Goal: Ask a question

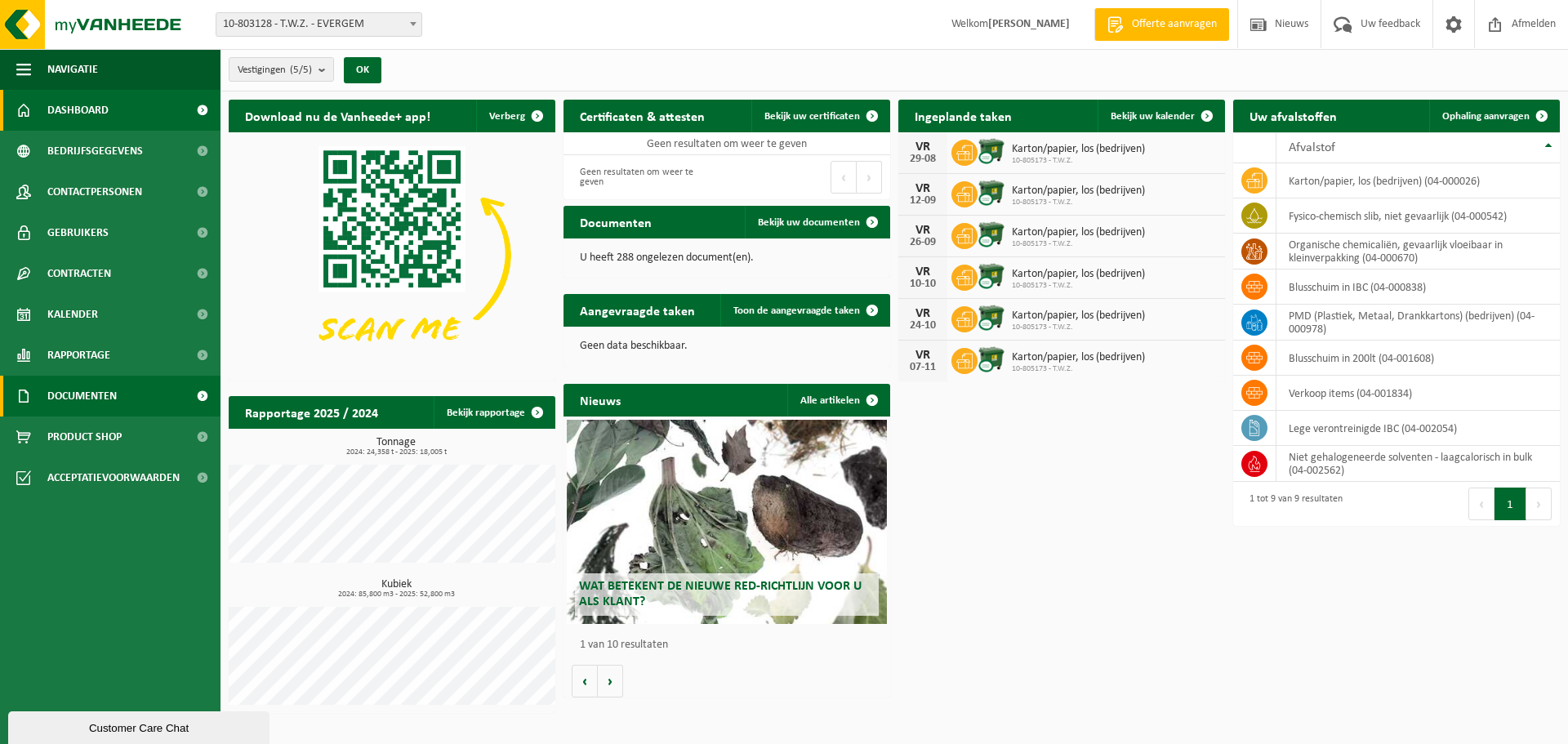
click at [99, 402] on span "Documenten" at bounding box center [82, 396] width 69 height 40
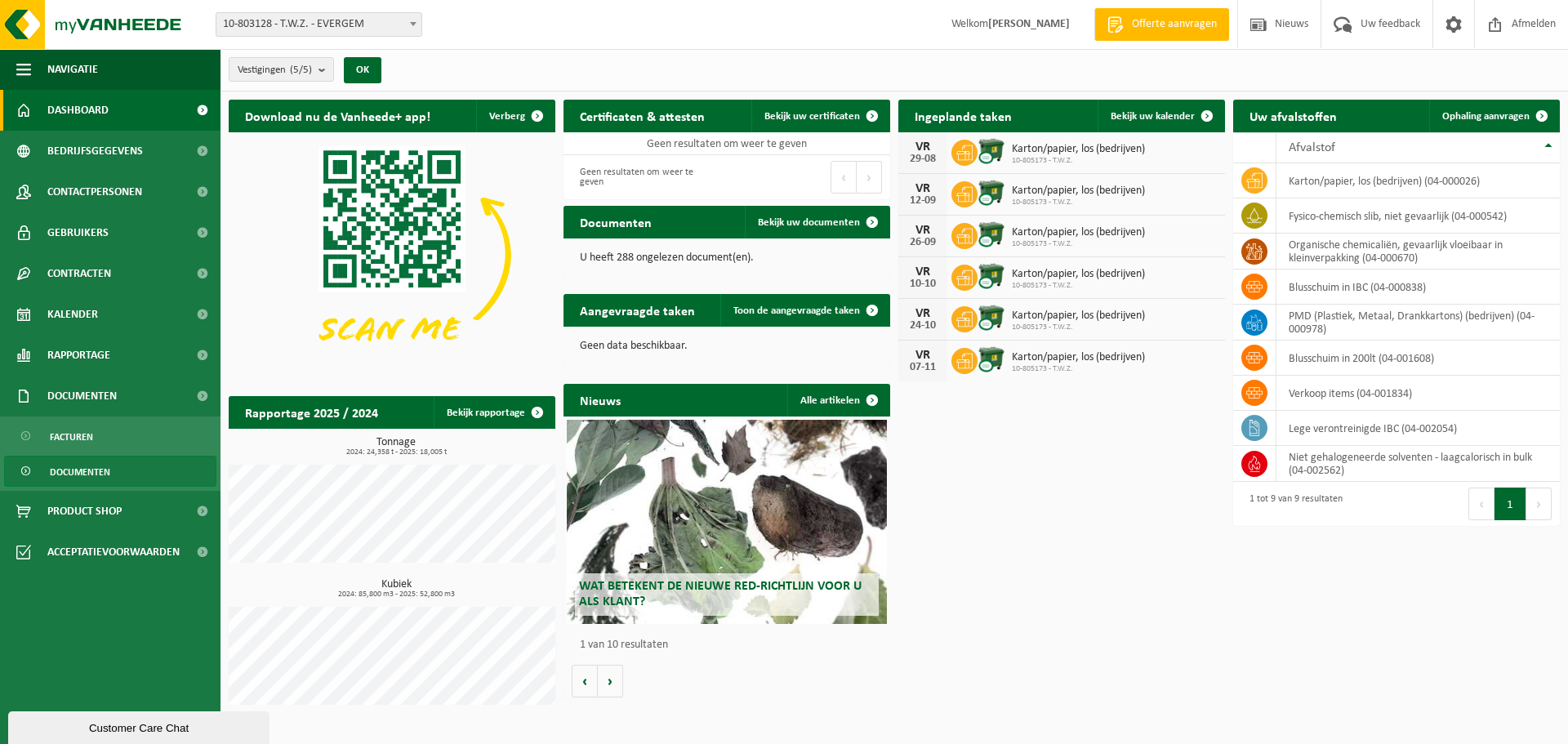
click at [84, 467] on span "Documenten" at bounding box center [80, 471] width 61 height 31
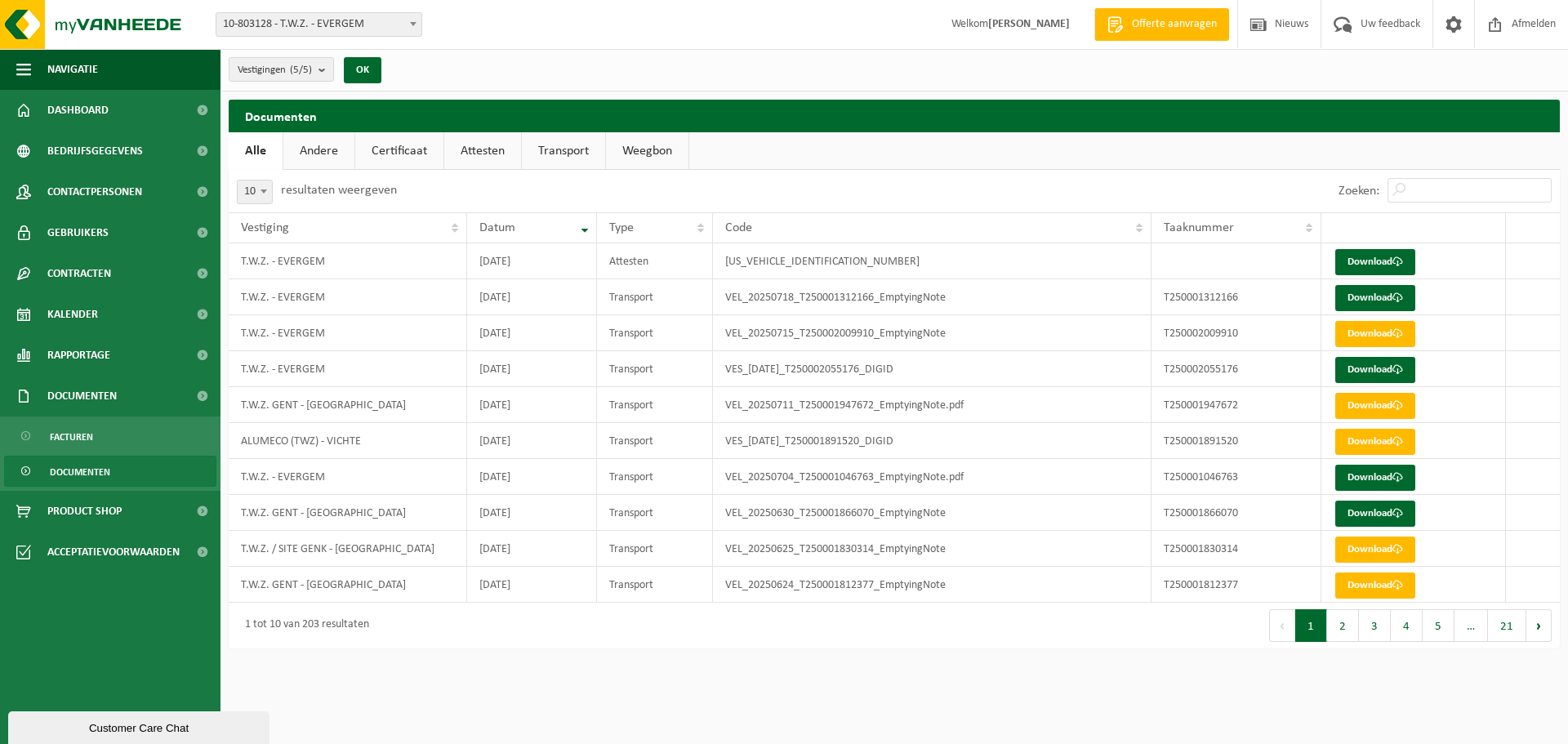
click at [139, 725] on div "Customer Care Chat" at bounding box center [138, 728] width 237 height 12
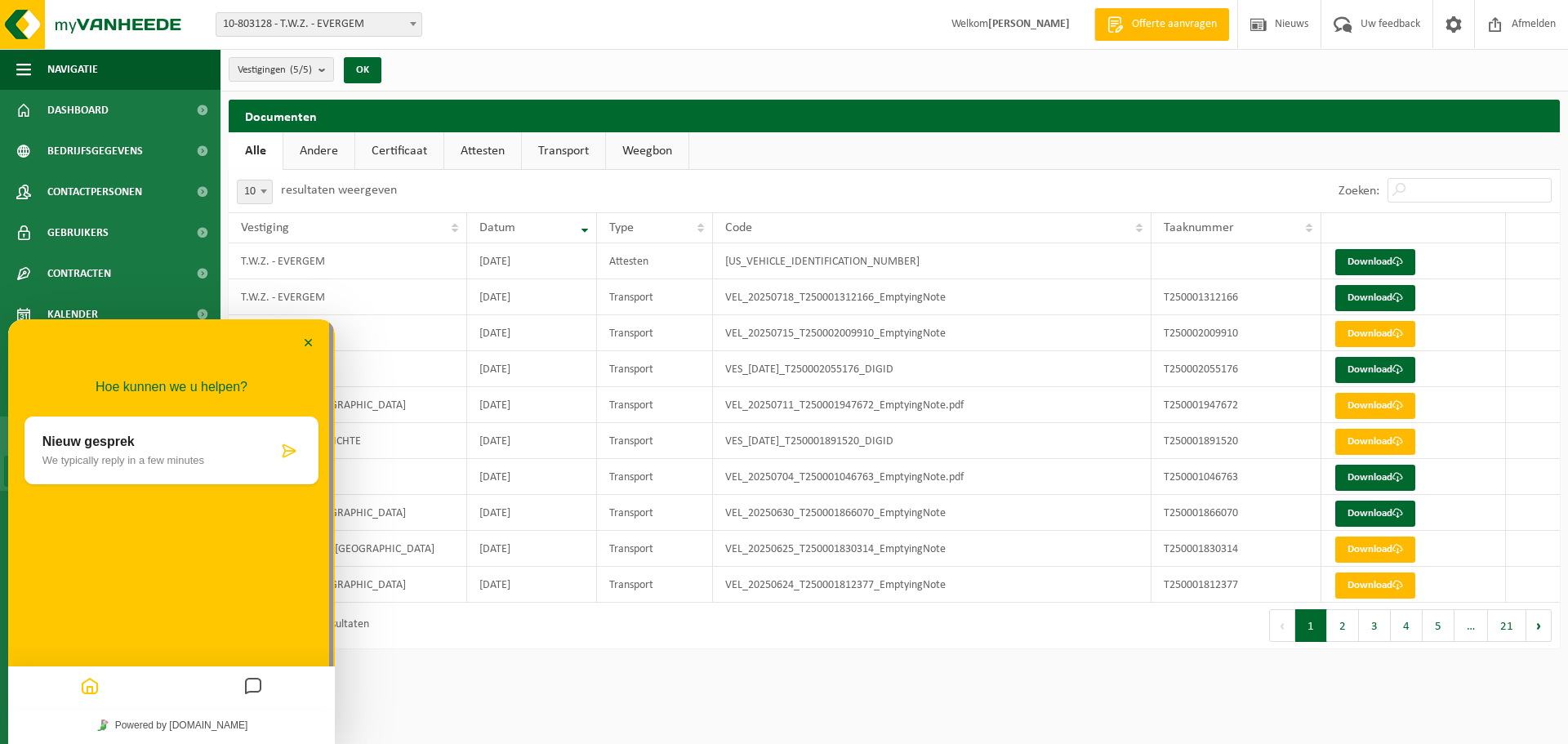
click at [285, 448] on icon at bounding box center [288, 450] width 17 height 17
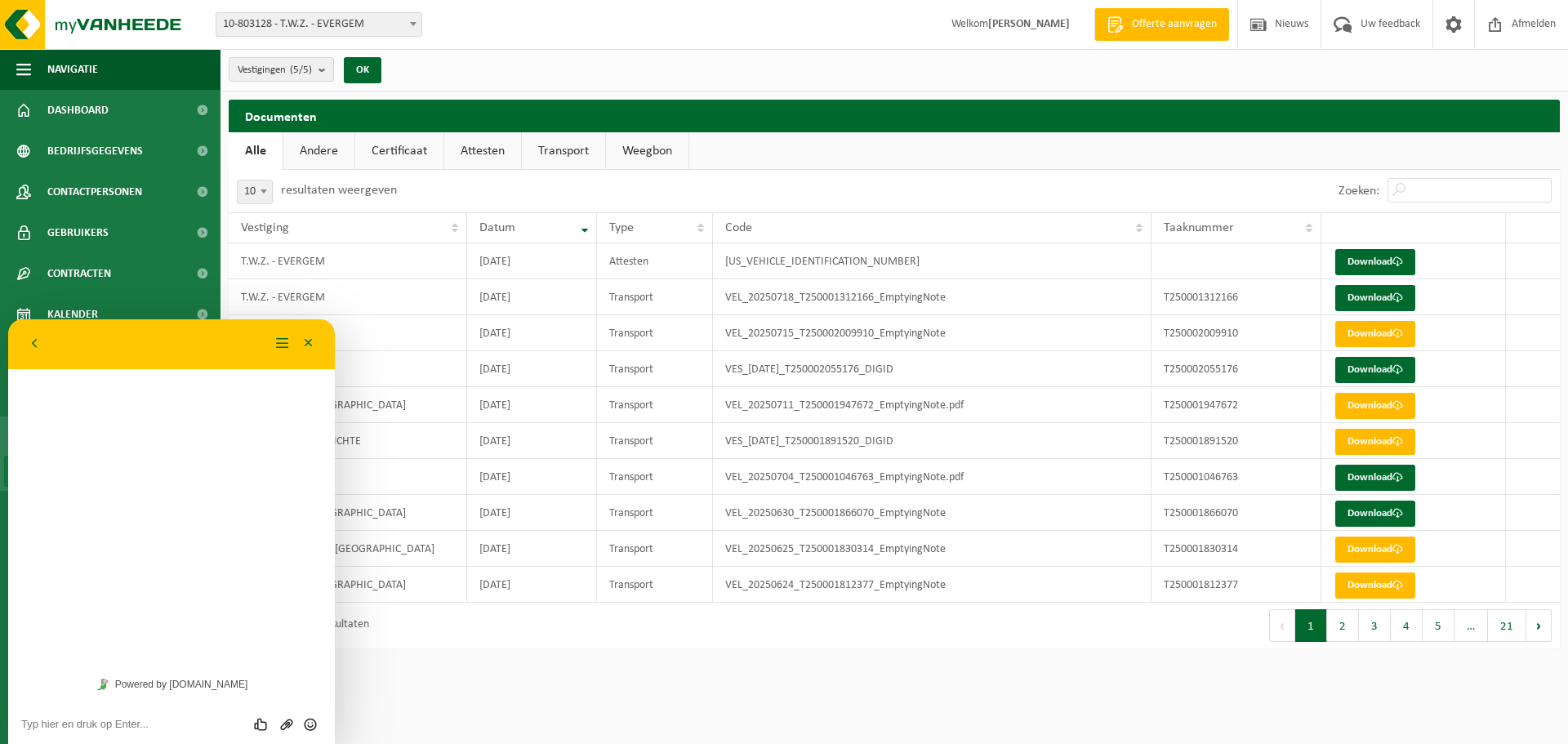
click at [8, 319] on textarea at bounding box center [8, 319] width 0 height 0
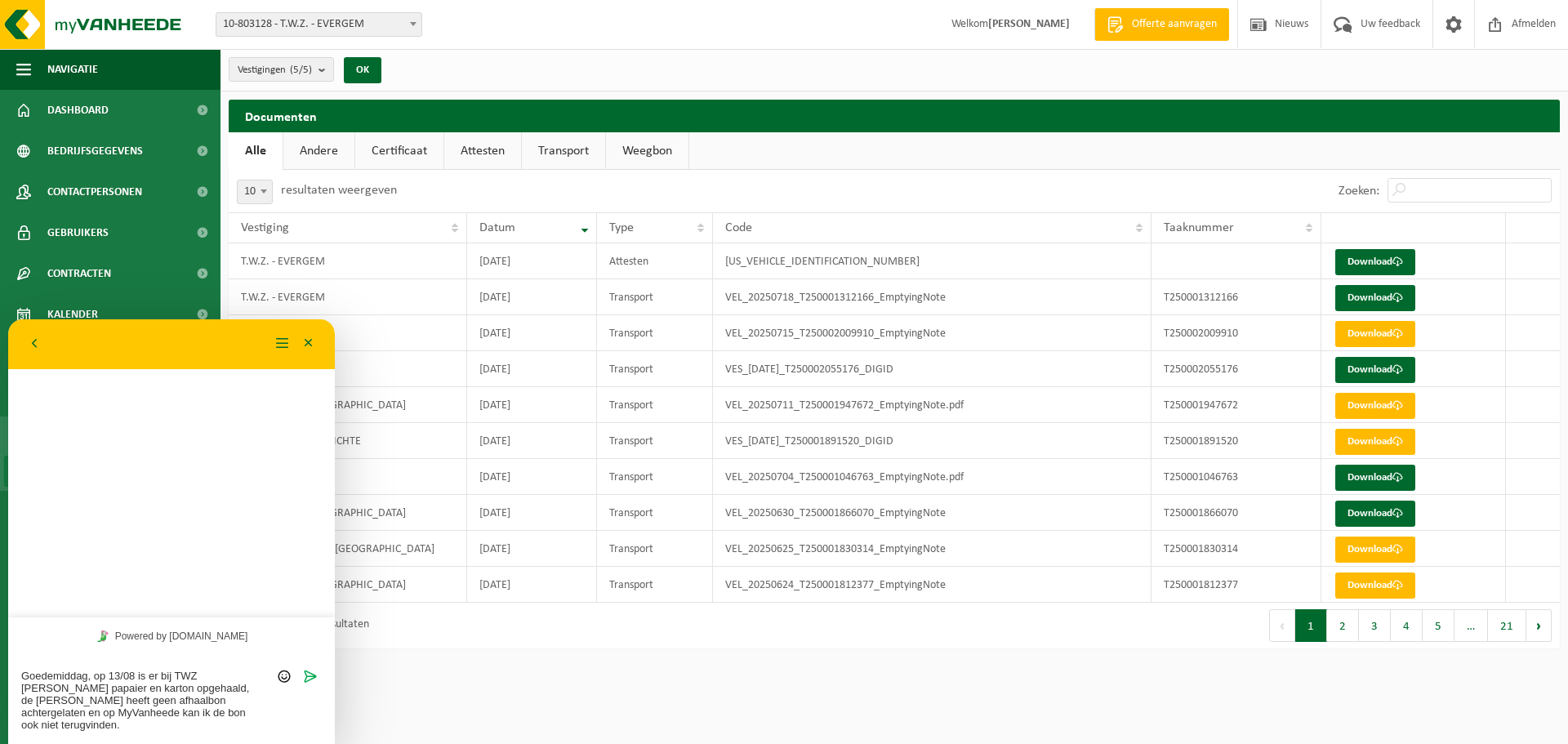
click at [8, 319] on textarea "Goedemiddag, op 13/08 is er bij TWZ [PERSON_NAME] papaier en karton opgehaald, …" at bounding box center [8, 319] width 0 height 0
click at [8, 319] on textarea "Goedemiddag, op 13/08 is er bij TWZ Evergem papier en karton opgehaald, de [PER…" at bounding box center [8, 319] width 0 height 0
click at [8, 319] on textarea "[PERSON_NAME], op 13/08 is er bij TWZ Evergem papier en karton opgehaald, de ch…" at bounding box center [8, 319] width 0 height 0
drag, startPoint x: 116, startPoint y: 712, endPoint x: 129, endPoint y: 711, distance: 13.0
click at [8, 319] on textarea "[PERSON_NAME], op 13/08 is er bij TWZ Evergem papier en karton opgehaald, de ch…" at bounding box center [8, 319] width 0 height 0
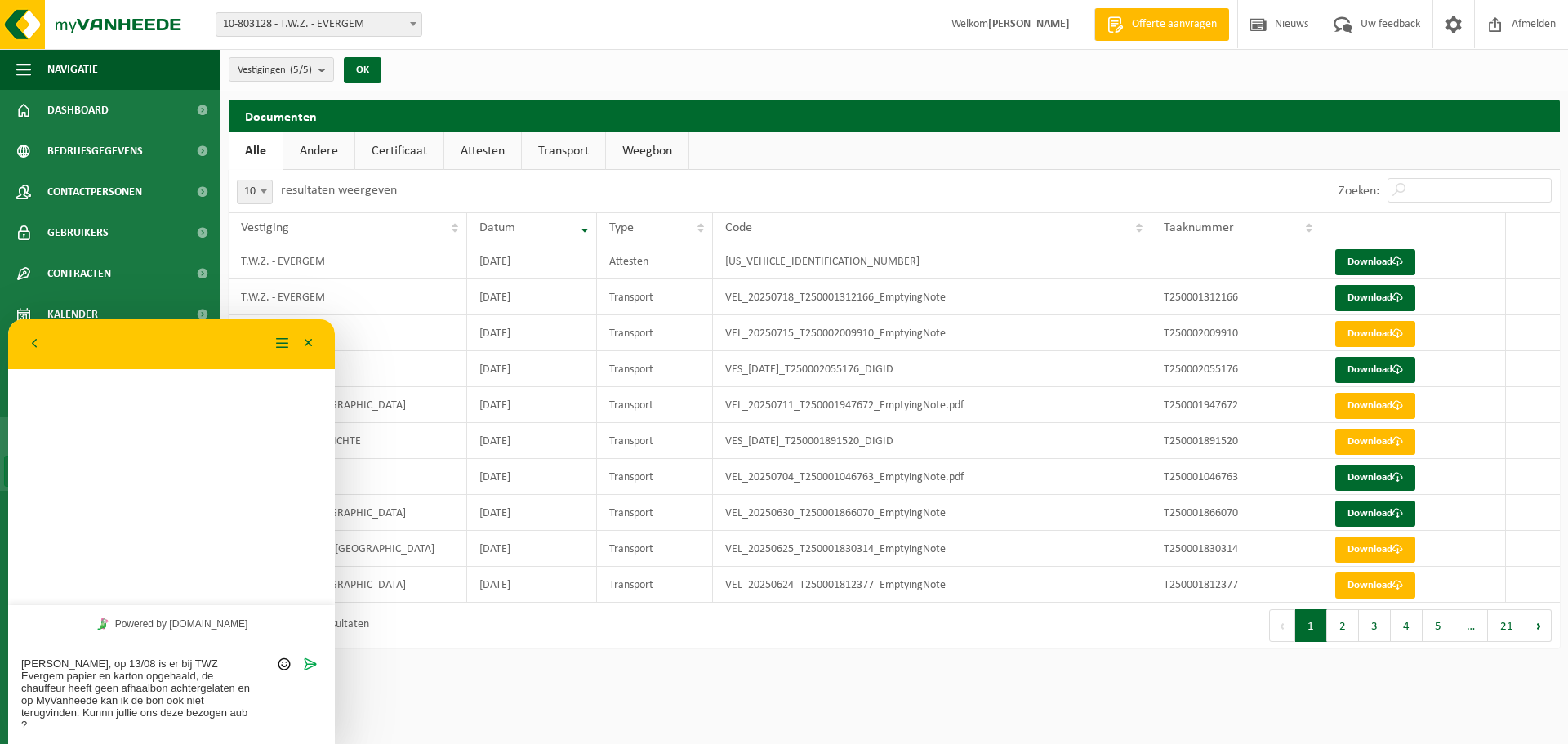
drag, startPoint x: 207, startPoint y: 712, endPoint x: 279, endPoint y: 716, distance: 72.1
click at [8, 319] on textarea "[PERSON_NAME], op 13/08 is er bij TWZ Evergem papier en karton opgehaald, de ch…" at bounding box center [8, 319] width 0 height 0
type textarea "[PERSON_NAME], op 13/08 is er bij TWZ Evergem papier en karton opgehaald, de ch…"
click at [313, 668] on icon "Verzenden" at bounding box center [310, 664] width 15 height 15
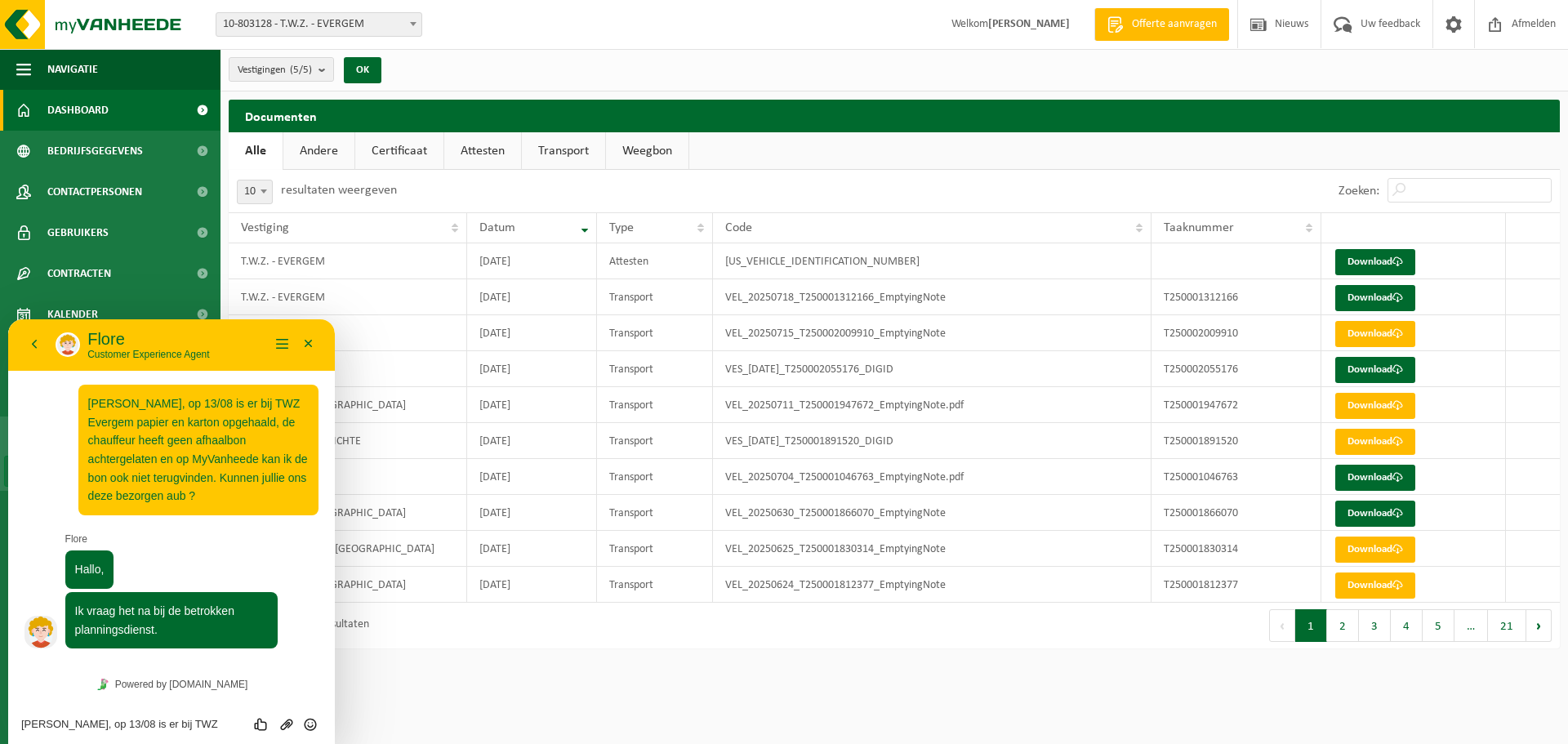
click at [91, 106] on span "Dashboard" at bounding box center [78, 110] width 62 height 40
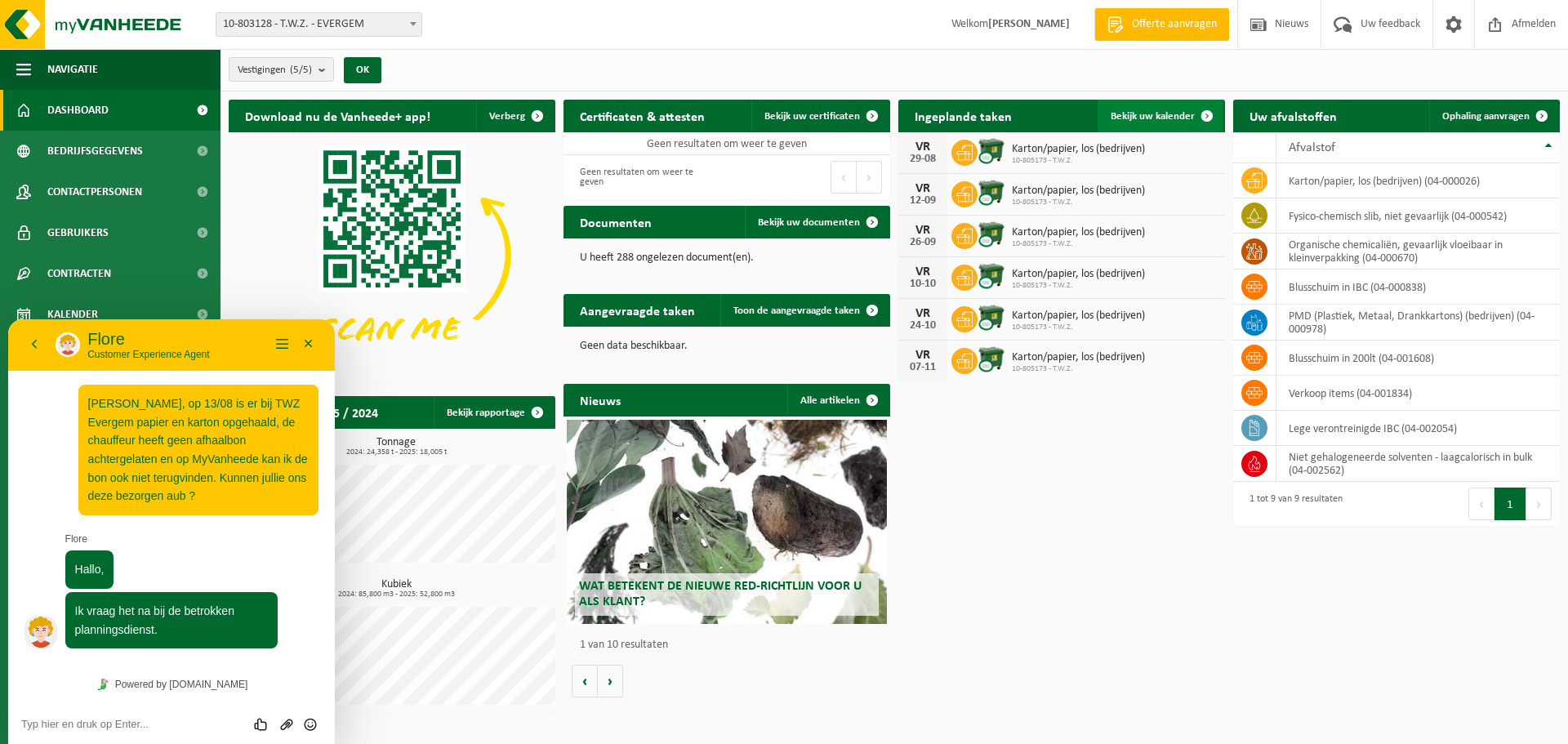
click at [1151, 111] on span "Bekijk uw kalender" at bounding box center [1153, 116] width 84 height 11
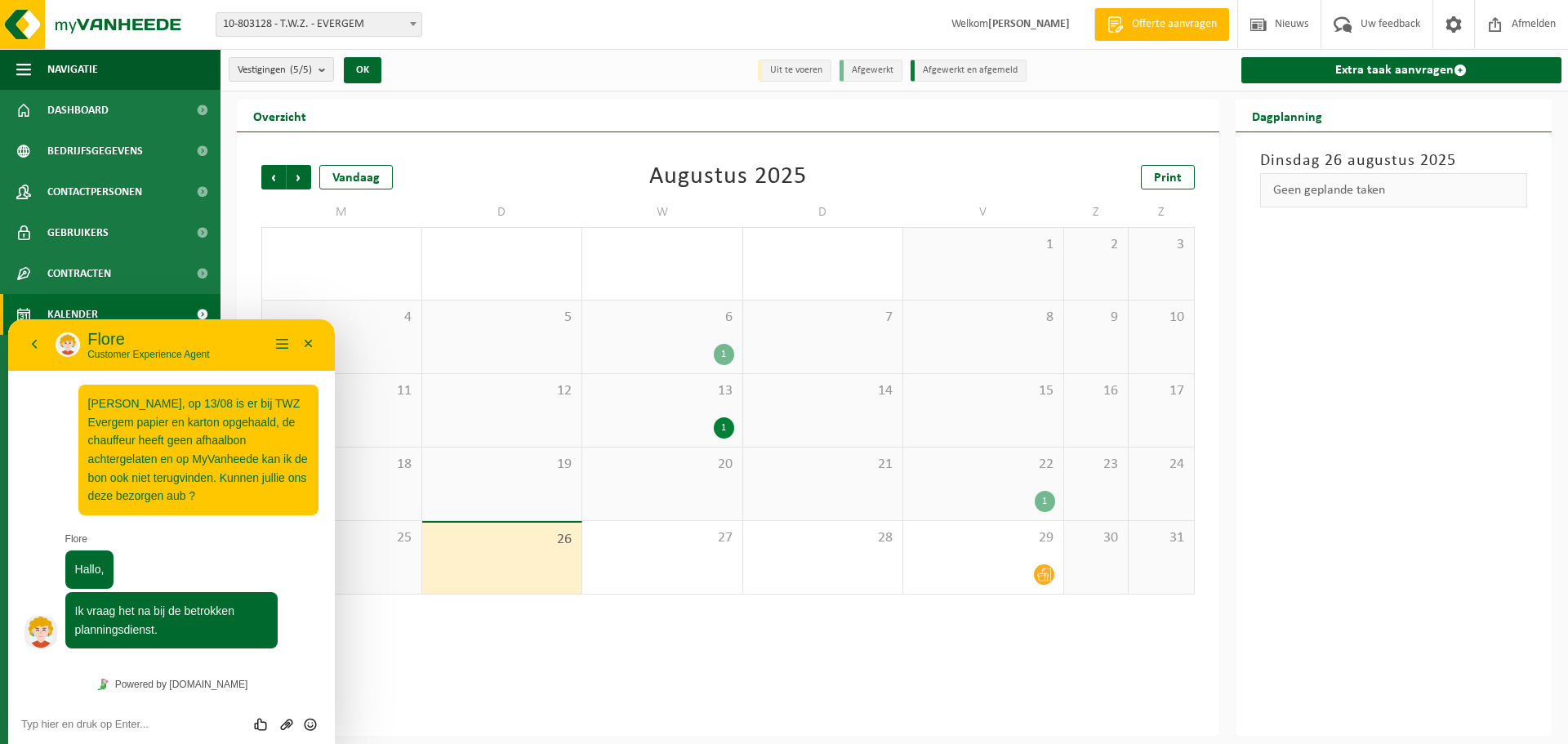
click at [1043, 502] on div "1" at bounding box center [1045, 501] width 20 height 21
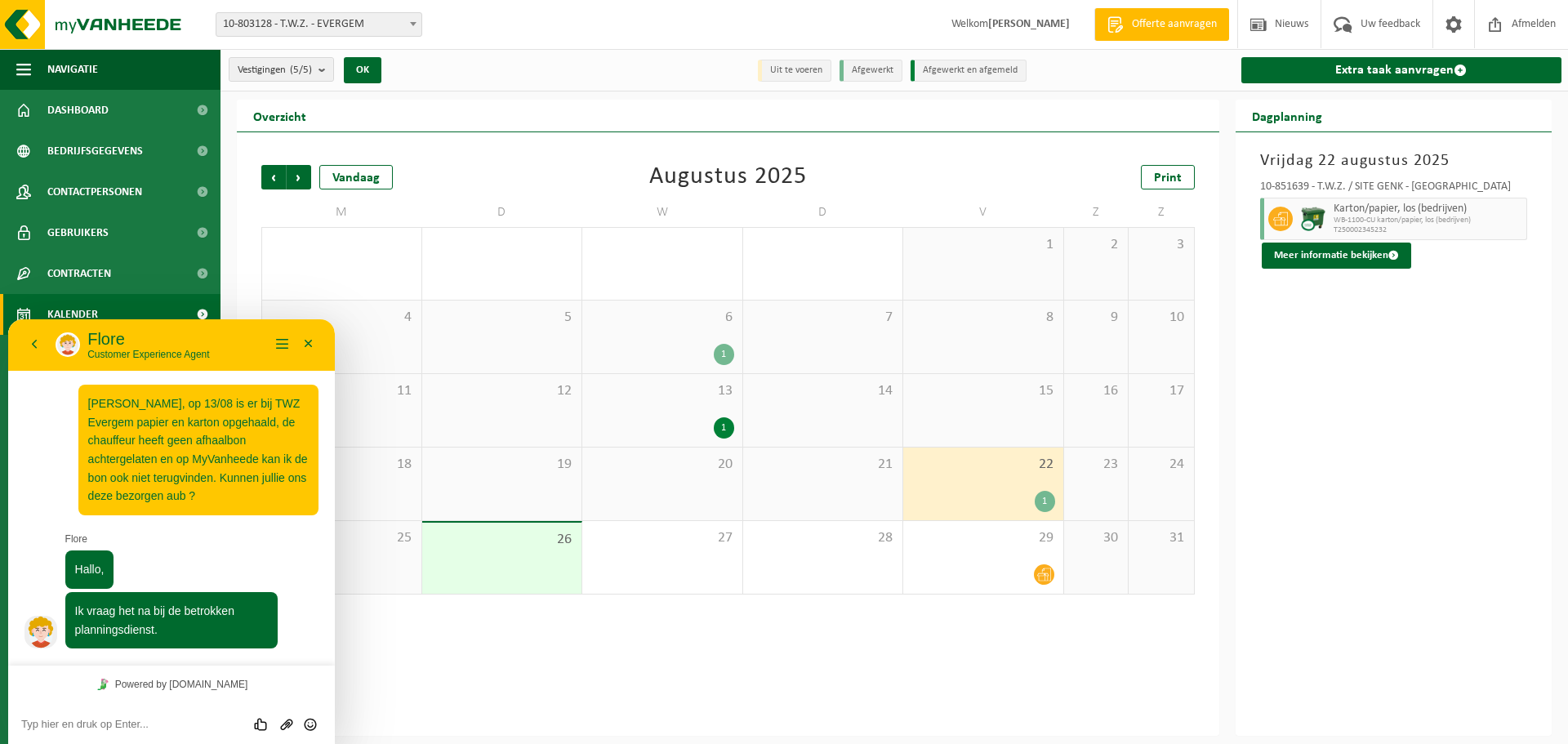
click at [8, 319] on textarea at bounding box center [8, 319] width 0 height 0
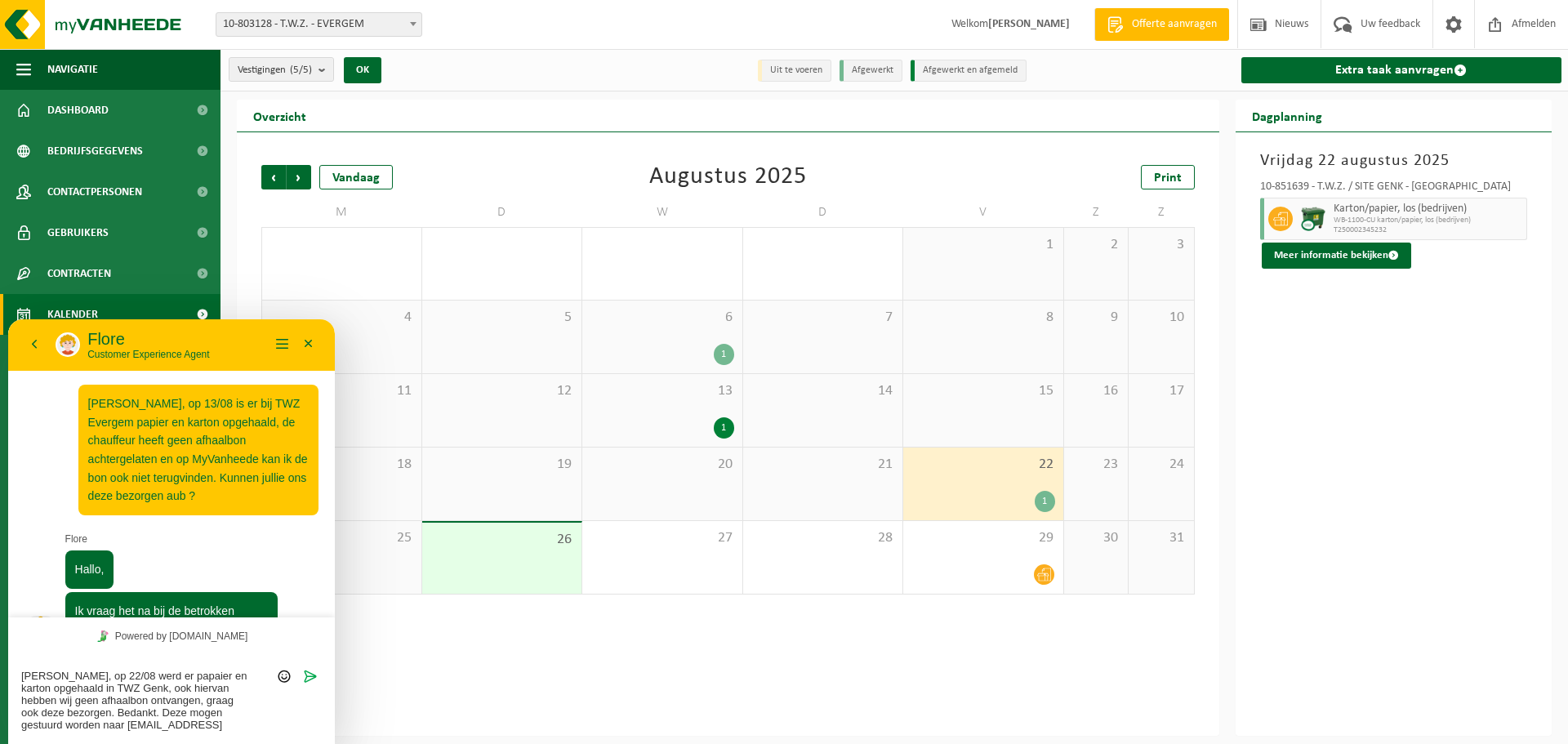
click at [8, 319] on textarea "Goedemiddag, op 22/08 werd er papaier en karton opgehaald in TWZ Genk, ook hier…" at bounding box center [8, 319] width 0 height 0
type textarea "Goedemiddag, op 22/08 werd er papier en karton opgehaald in TWZ Genk, ook hierv…"
click at [310, 676] on icon "Verzenden" at bounding box center [310, 676] width 15 height 15
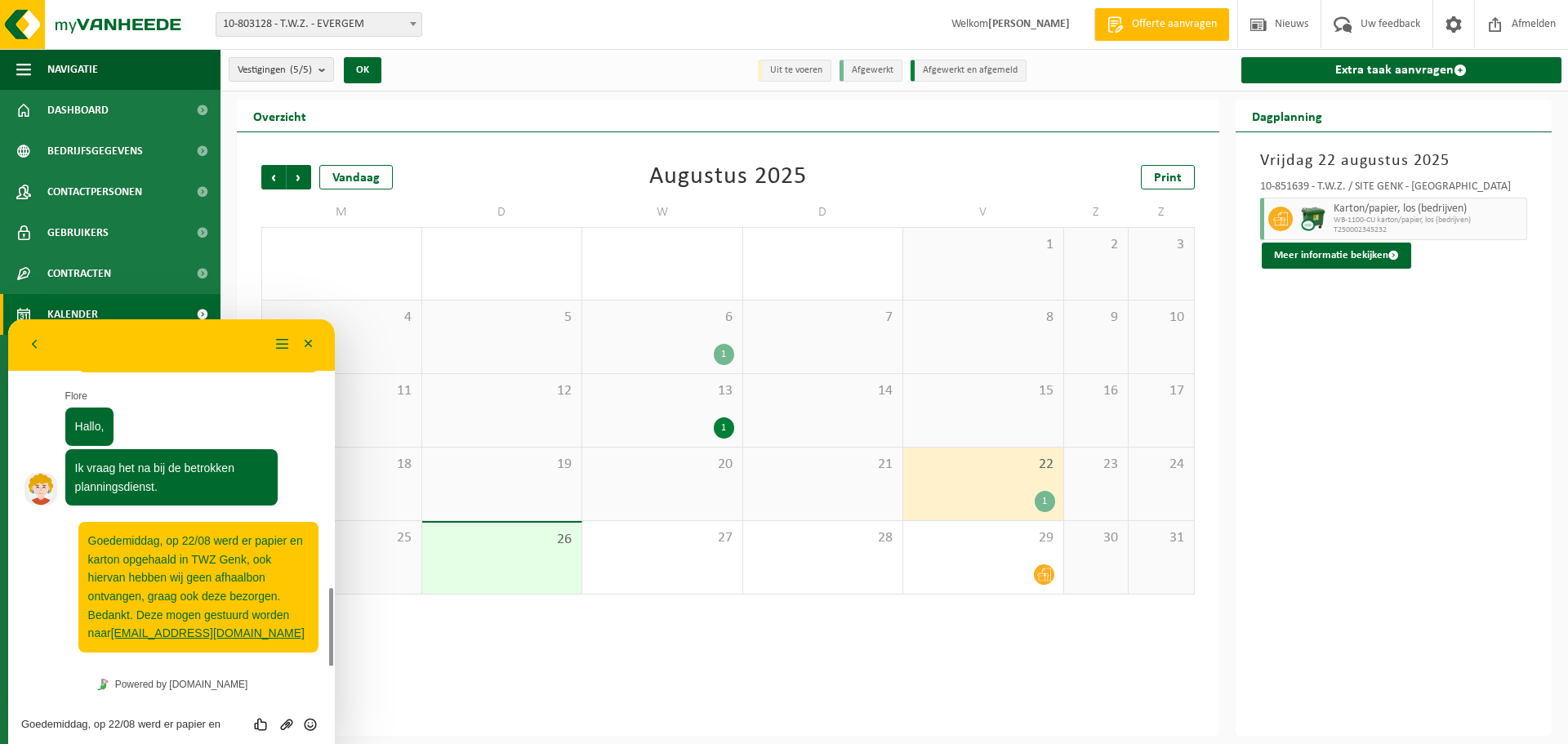
scroll to position [262, 0]
